Goal: Browse casually: Explore the website without a specific task or goal

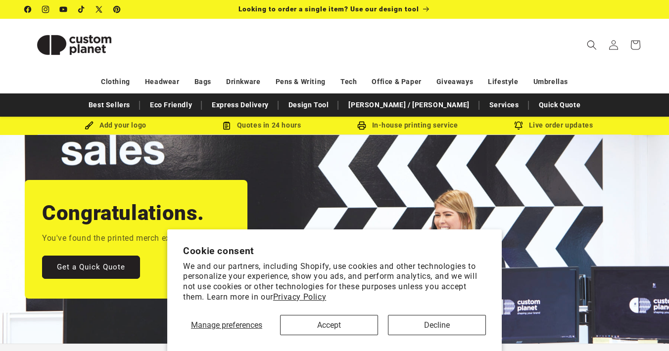
click at [424, 329] on button "Decline" at bounding box center [437, 325] width 98 height 20
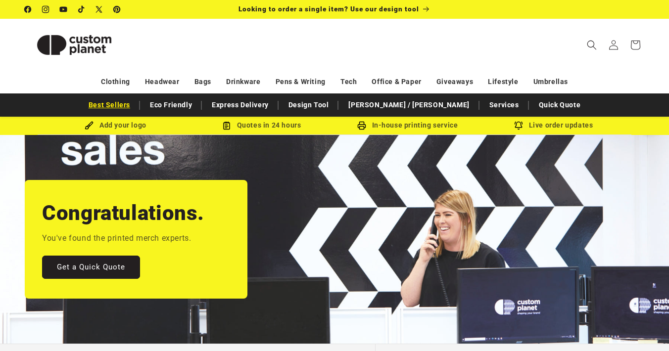
click at [135, 102] on link "Best Sellers" at bounding box center [109, 104] width 51 height 17
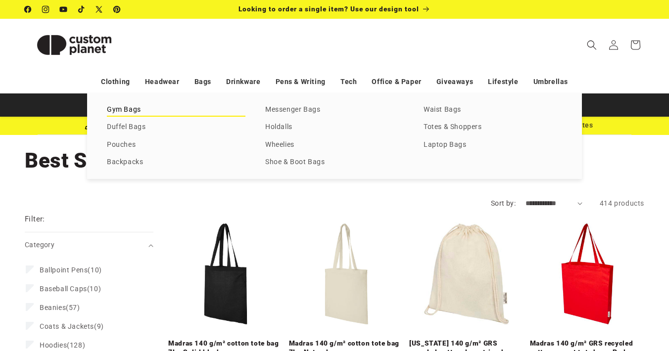
click at [125, 109] on link "Gym Bags" at bounding box center [176, 109] width 139 height 13
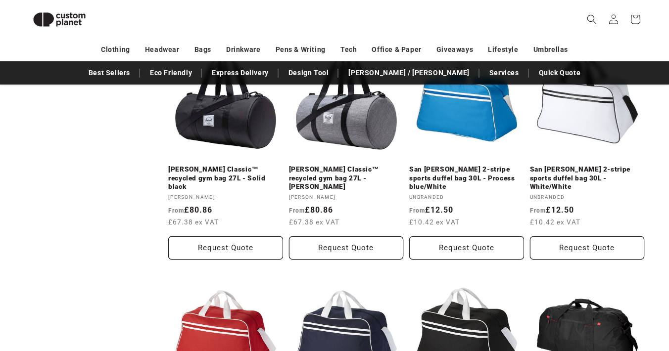
scroll to position [311, 0]
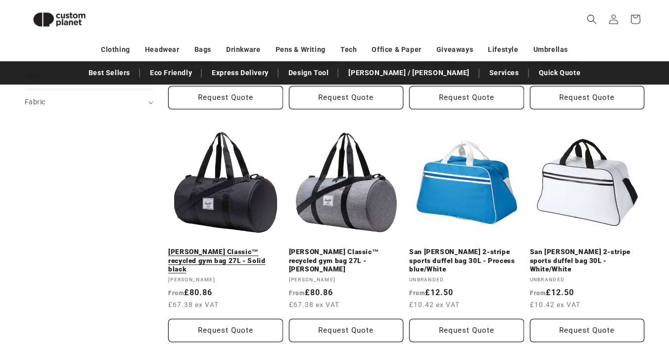
click at [226, 248] on link "[PERSON_NAME] Classic™ recycled gym bag 27L - Solid black" at bounding box center [225, 261] width 115 height 26
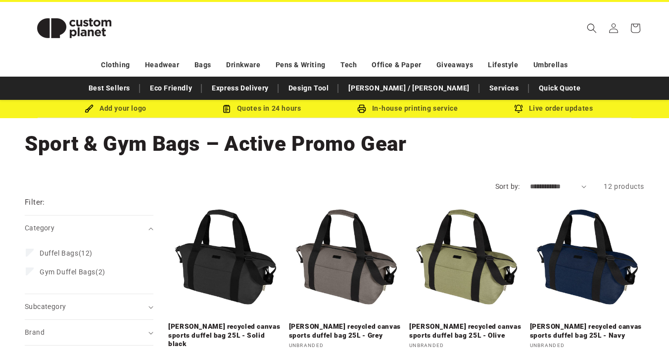
scroll to position [6, 0]
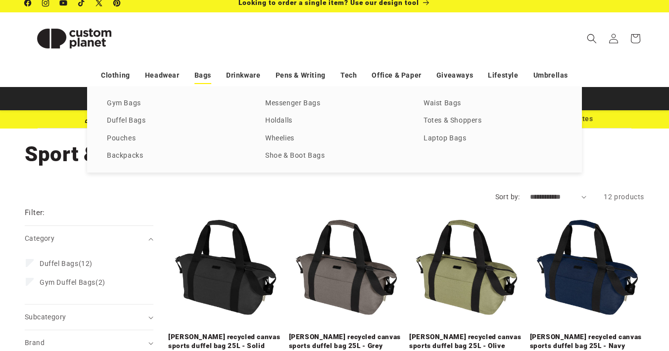
click at [205, 75] on link "Bags" at bounding box center [202, 75] width 17 height 17
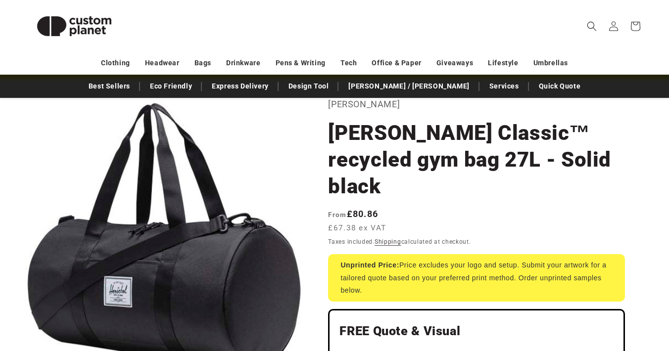
scroll to position [60, 0]
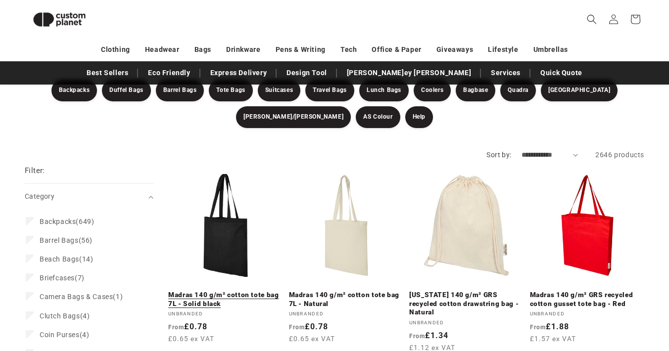
scroll to position [88, 0]
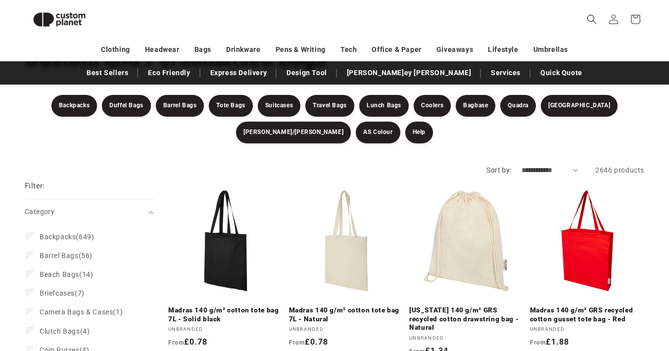
select select "**********"
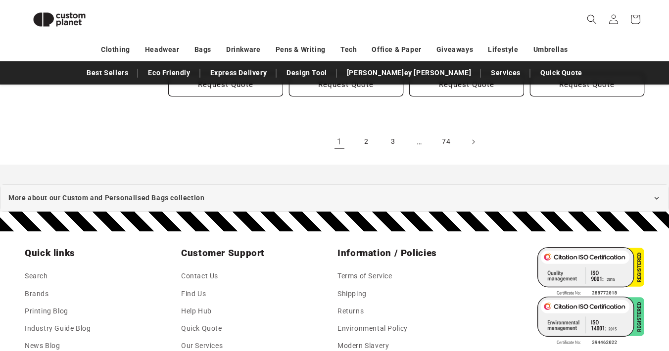
scroll to position [2153, 0]
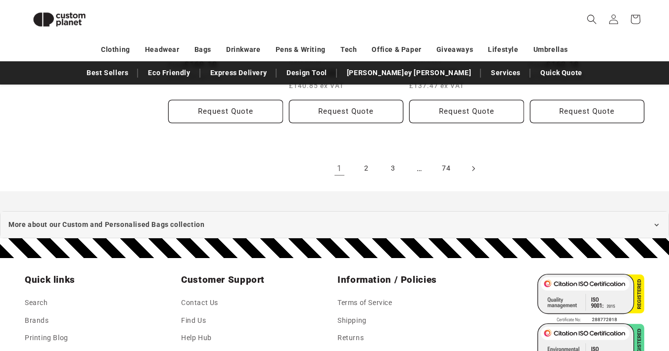
click at [472, 165] on icon "Next page" at bounding box center [473, 168] width 3 height 10
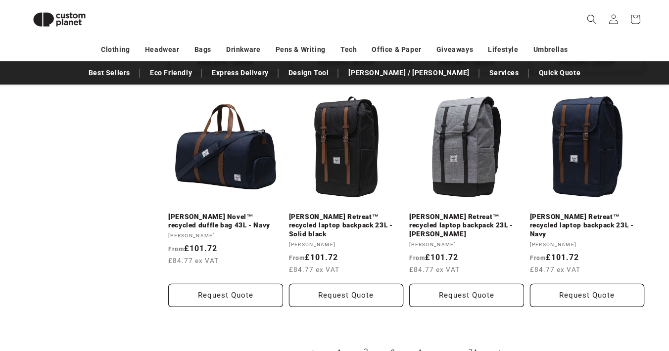
scroll to position [1995, 0]
click at [500, 347] on icon "Next page" at bounding box center [500, 352] width 3 height 10
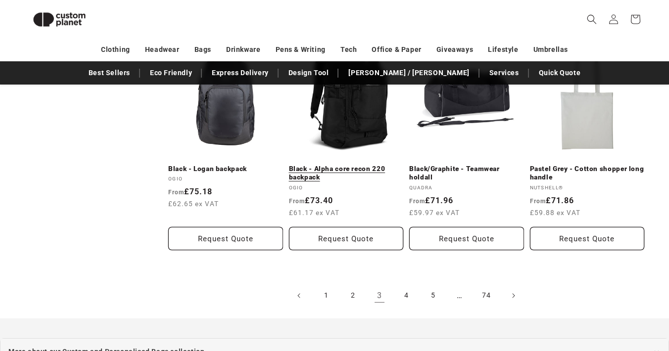
scroll to position [2083, 0]
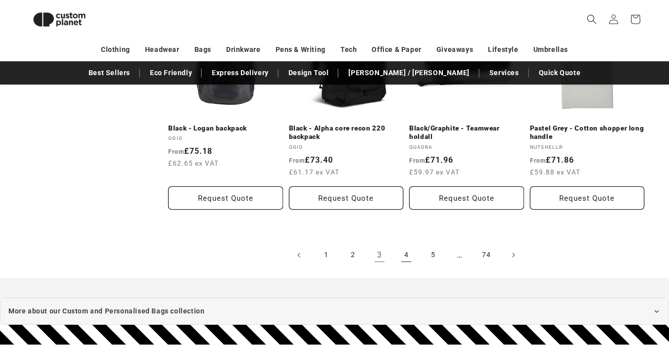
click at [404, 255] on link "4" at bounding box center [406, 255] width 22 height 22
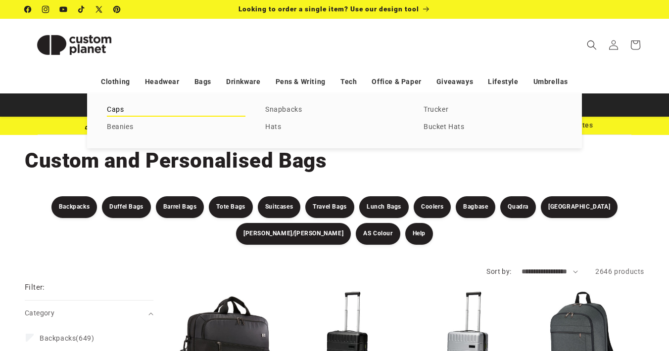
click at [118, 108] on link "Caps" at bounding box center [176, 109] width 139 height 13
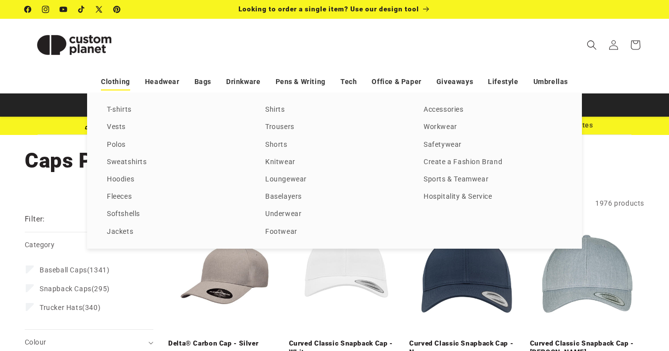
click at [124, 84] on link "Clothing" at bounding box center [115, 81] width 29 height 17
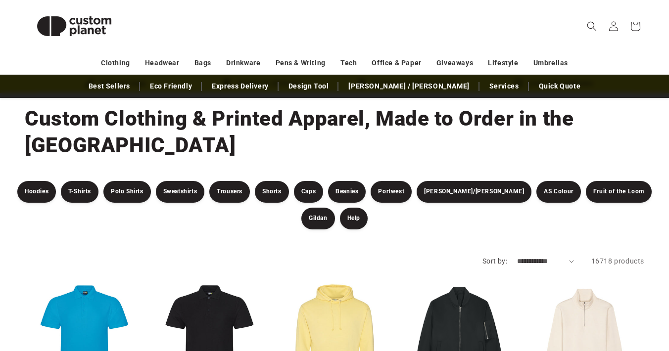
scroll to position [68, 0]
